Goal: Navigation & Orientation: Find specific page/section

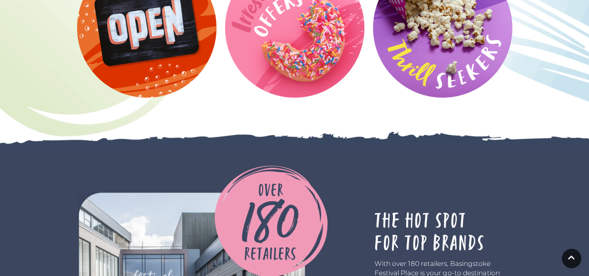
scroll to position [1648, 0]
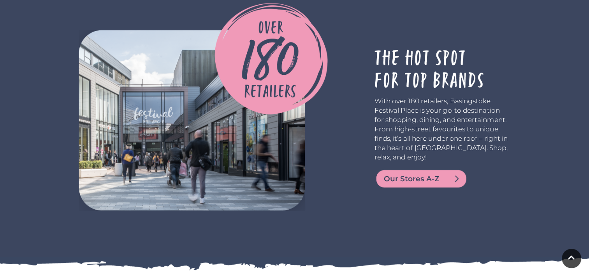
click at [413, 180] on span "Our Stores A-Z" at bounding box center [430, 178] width 93 height 11
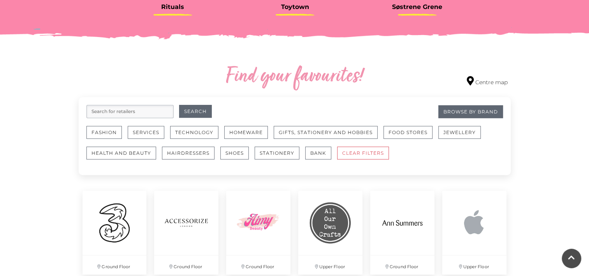
scroll to position [403, 0]
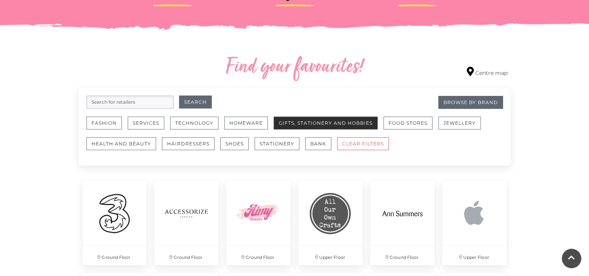
click at [326, 125] on button "Gifts, Stationery and Hobbies" at bounding box center [326, 122] width 104 height 13
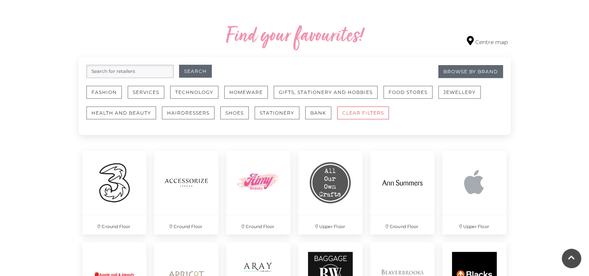
scroll to position [443, 0]
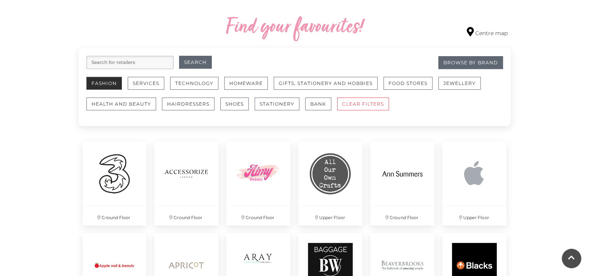
click at [106, 86] on button "Fashion" at bounding box center [103, 83] width 35 height 13
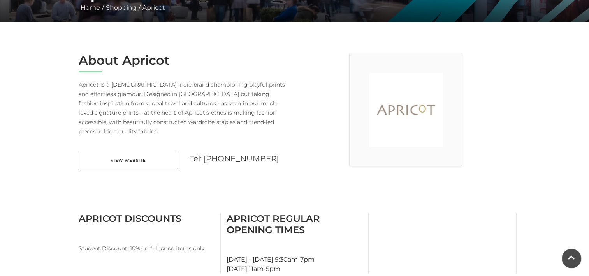
scroll to position [190, 0]
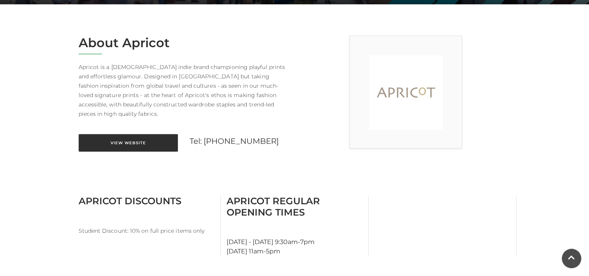
click at [127, 134] on link "View Website" at bounding box center [128, 143] width 99 height 18
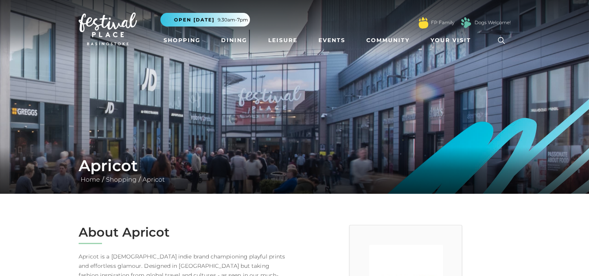
scroll to position [0, 0]
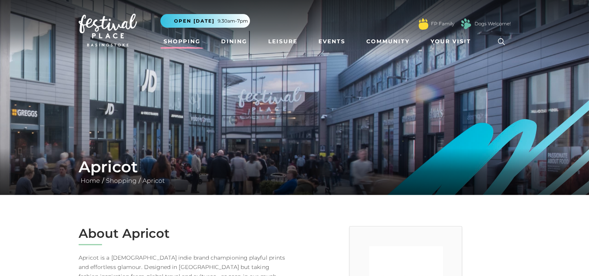
click at [188, 40] on link "Shopping" at bounding box center [181, 41] width 43 height 14
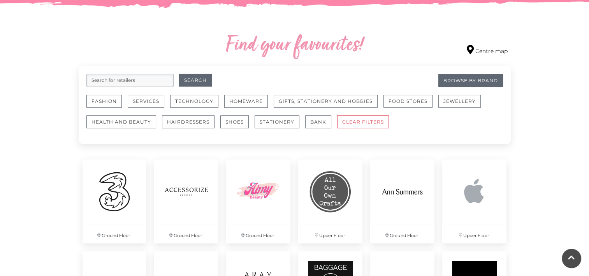
scroll to position [437, 0]
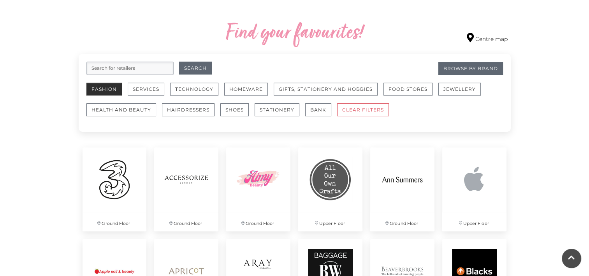
click at [103, 88] on button "Fashion" at bounding box center [103, 89] width 35 height 13
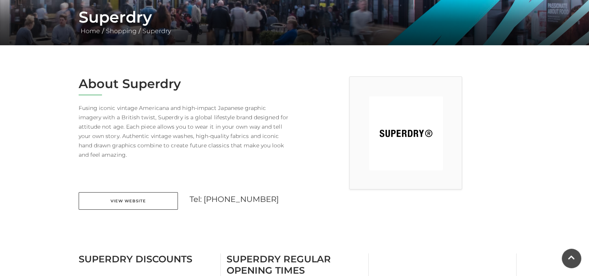
scroll to position [186, 0]
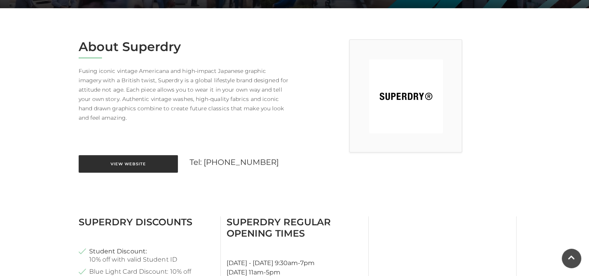
click at [138, 163] on link "View Website" at bounding box center [128, 164] width 99 height 18
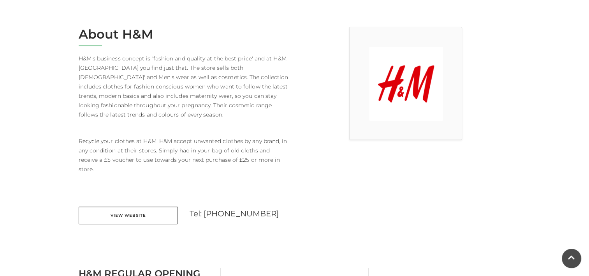
scroll to position [209, 0]
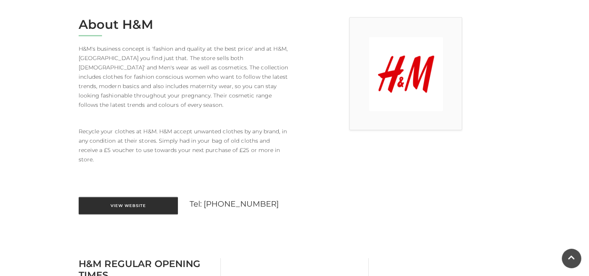
click at [149, 197] on link "View Website" at bounding box center [128, 206] width 99 height 18
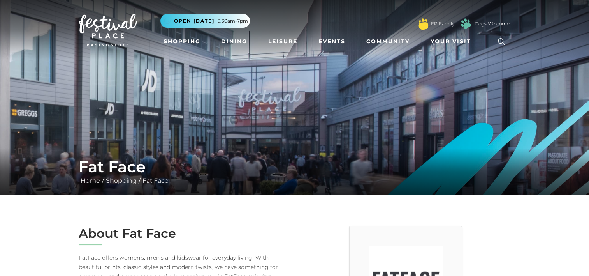
click at [430, 155] on div "Fat Face Home / Shopping / Fat Face" at bounding box center [294, 171] width 589 height 47
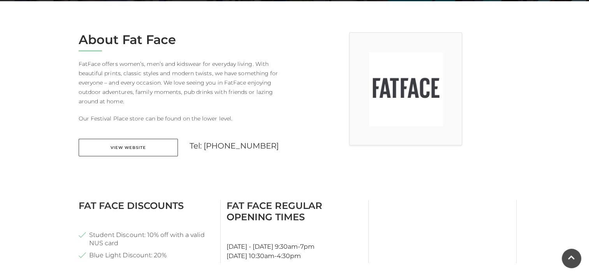
scroll to position [201, 0]
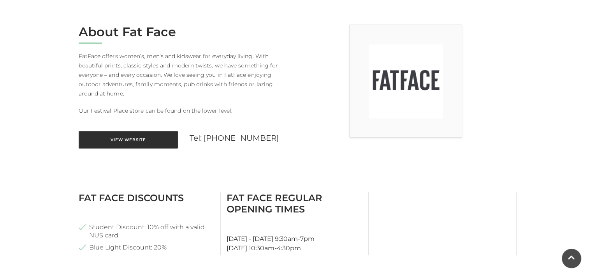
click at [141, 139] on link "View Website" at bounding box center [128, 140] width 99 height 18
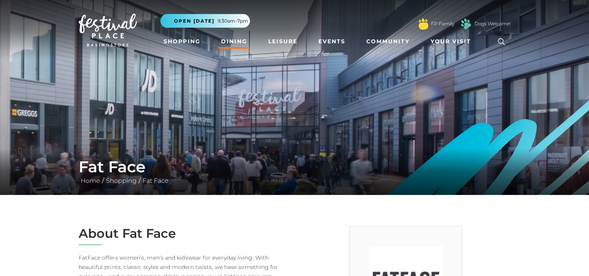
click at [232, 45] on link "Dining" at bounding box center [234, 41] width 32 height 14
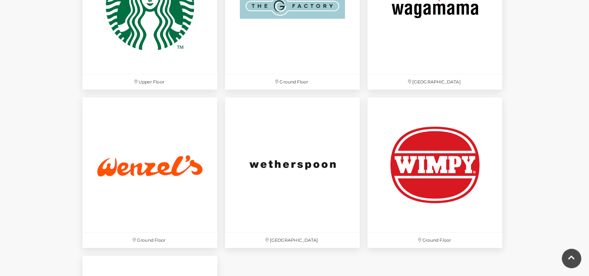
scroll to position [2461, 0]
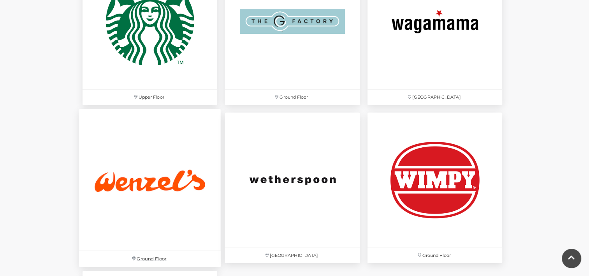
click at [165, 202] on img at bounding box center [150, 180] width 142 height 142
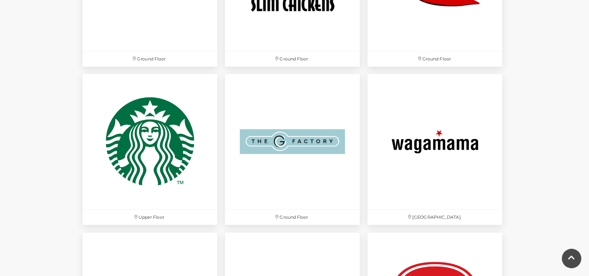
scroll to position [2314, 0]
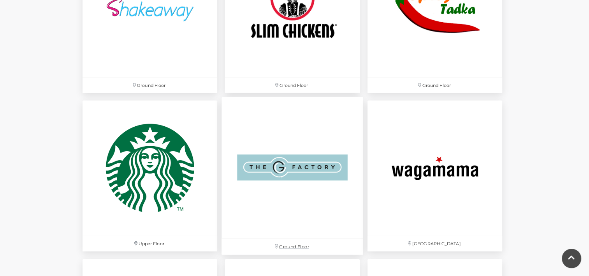
click at [319, 172] on img at bounding box center [293, 168] width 142 height 142
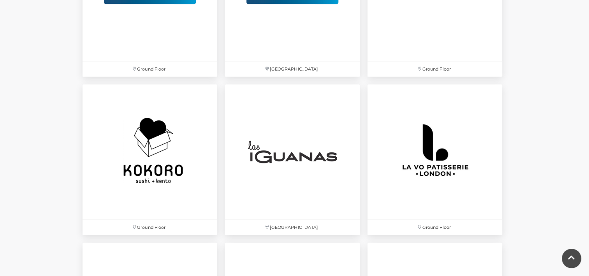
scroll to position [1688, 0]
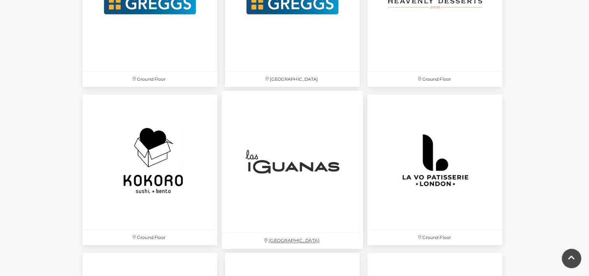
click at [287, 165] on img at bounding box center [293, 162] width 142 height 142
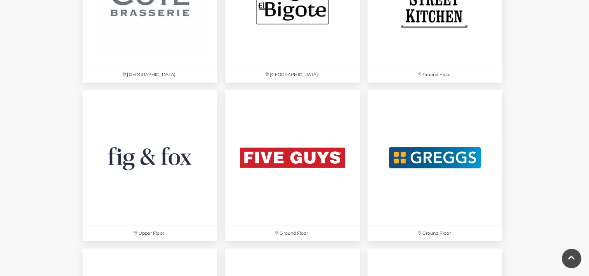
scroll to position [1358, 0]
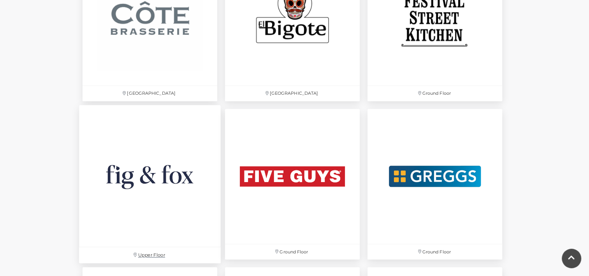
click at [161, 180] on img at bounding box center [150, 176] width 142 height 142
click at [281, 35] on img at bounding box center [293, 18] width 142 height 142
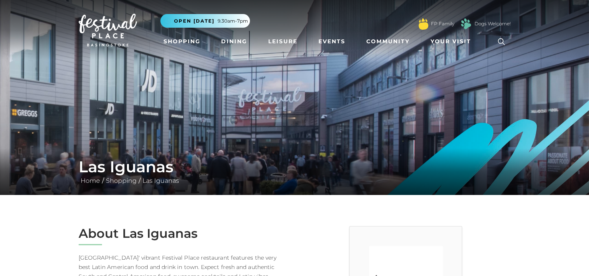
click at [287, 165] on h1 "Las Iguanas" at bounding box center [295, 166] width 432 height 19
drag, startPoint x: 0, startPoint y: 0, endPoint x: 288, endPoint y: 165, distance: 331.8
click at [288, 165] on h1 "Las Iguanas" at bounding box center [295, 166] width 432 height 19
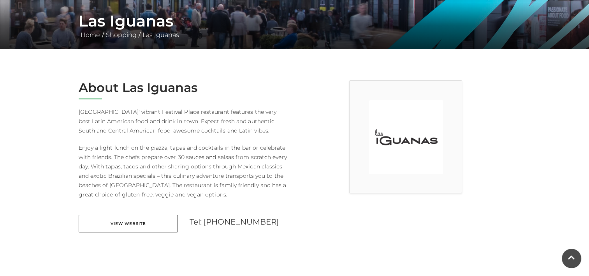
scroll to position [150, 0]
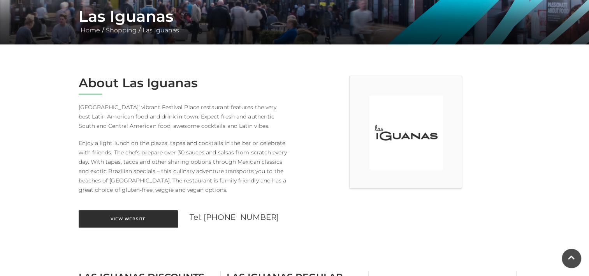
click at [130, 221] on link "View Website" at bounding box center [128, 219] width 99 height 18
